Goal: Entertainment & Leisure: Consume media (video, audio)

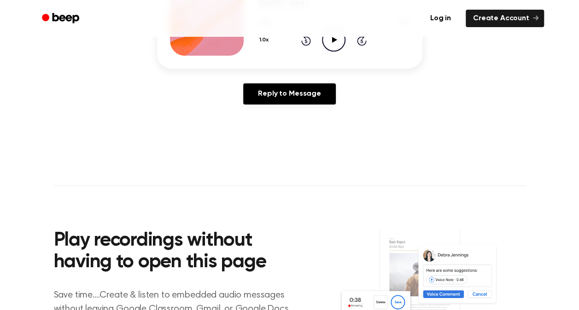
scroll to position [76, 0]
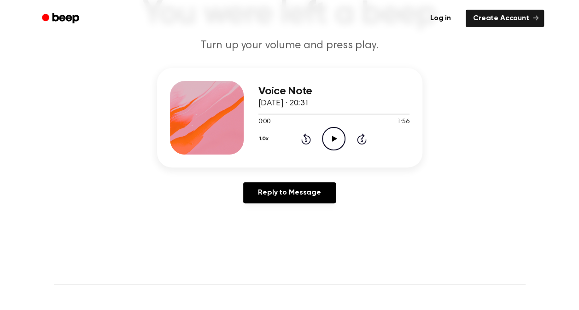
click at [331, 141] on icon "Play Audio" at bounding box center [333, 138] width 23 height 23
click at [339, 132] on icon "Play Audio" at bounding box center [333, 138] width 23 height 23
click at [334, 132] on icon "Play Audio" at bounding box center [333, 138] width 23 height 23
click at [343, 113] on div at bounding box center [333, 113] width 151 height 7
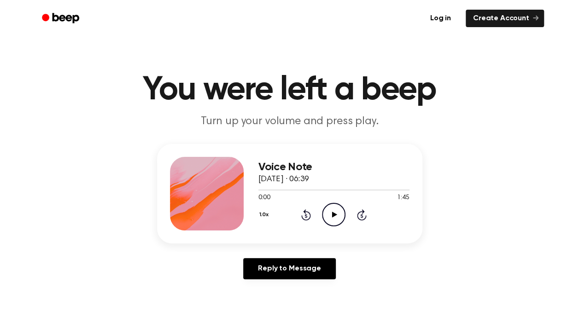
click at [331, 211] on icon "Play Audio" at bounding box center [333, 214] width 23 height 23
click at [335, 213] on icon "Play Audio" at bounding box center [333, 214] width 23 height 23
